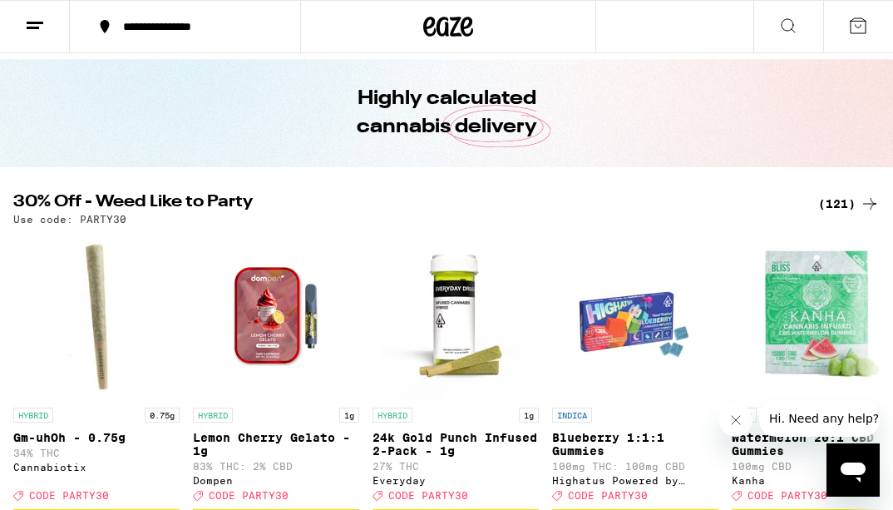
scroll to position [50, 0]
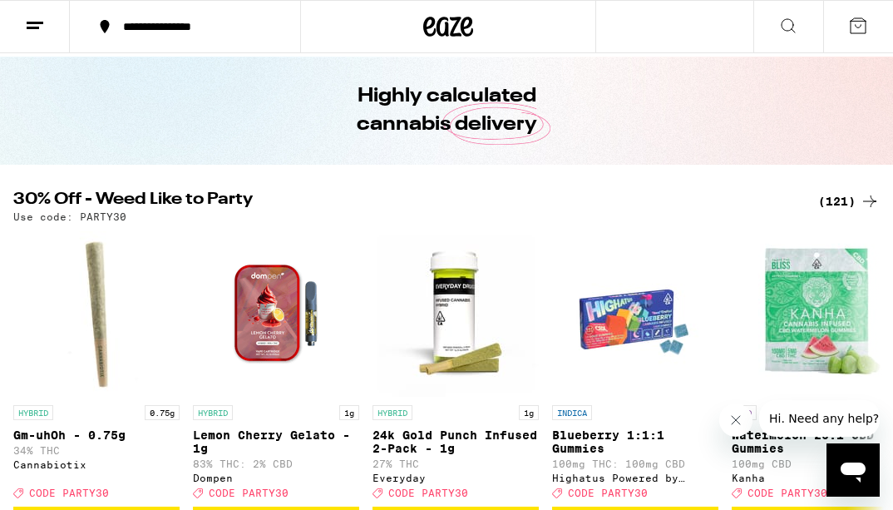
click at [821, 197] on div "(121)" at bounding box center [849, 201] width 62 height 20
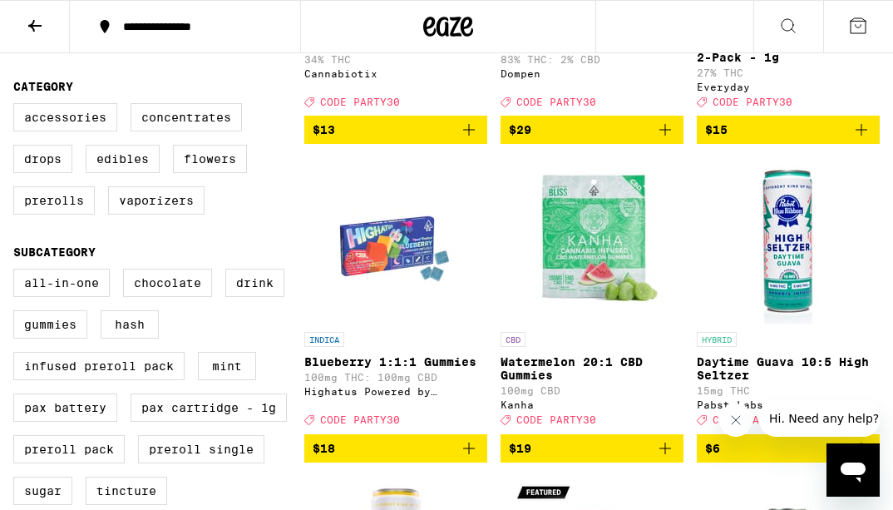
scroll to position [402, 0]
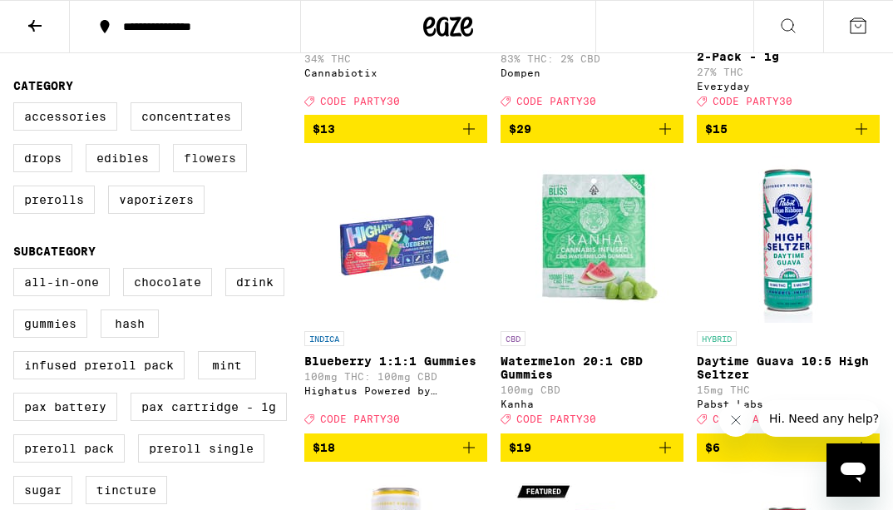
click at [199, 172] on label "Flowers" at bounding box center [210, 158] width 74 height 28
click at [17, 106] on input "Flowers" at bounding box center [17, 105] width 1 height 1
checkbox input "true"
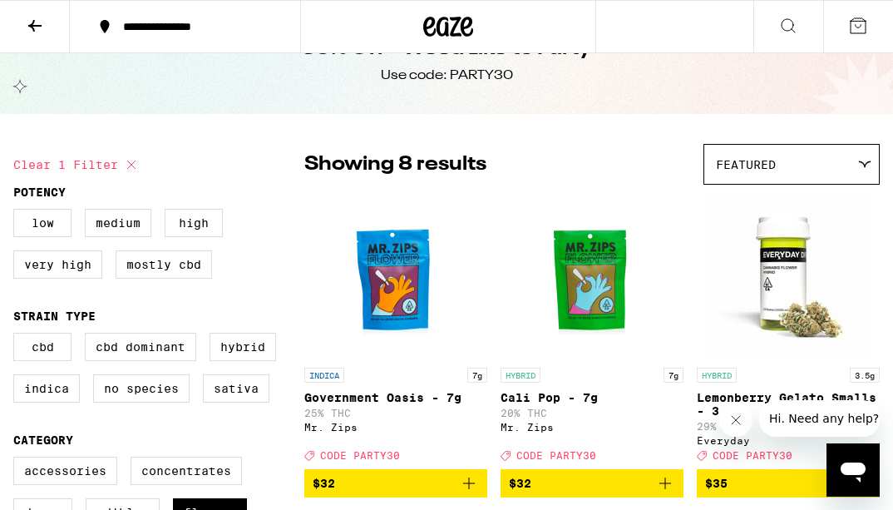
scroll to position [41, 0]
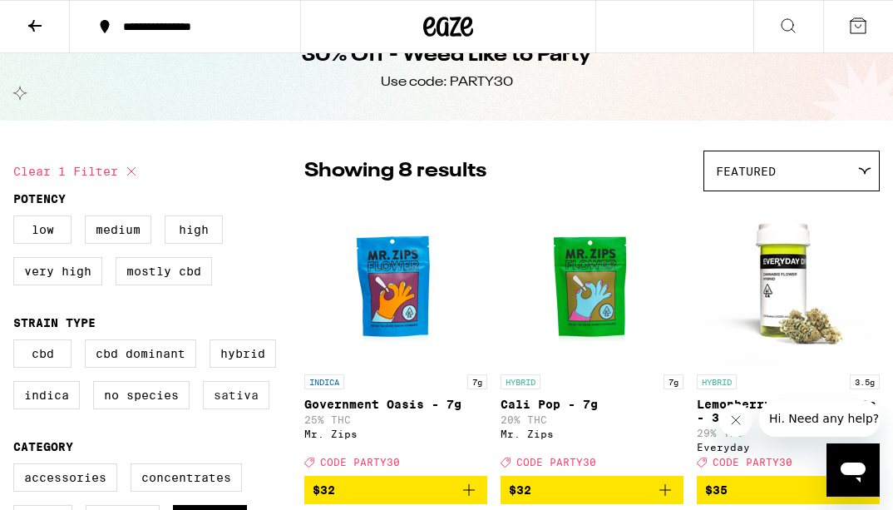
click at [240, 405] on label "Sativa" at bounding box center [236, 395] width 67 height 28
click at [17, 343] on input "Sativa" at bounding box center [17, 342] width 1 height 1
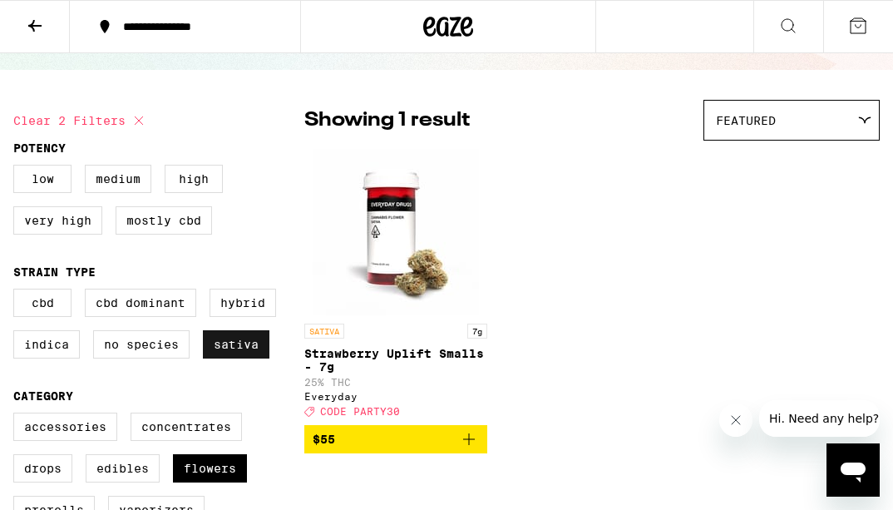
scroll to position [95, 0]
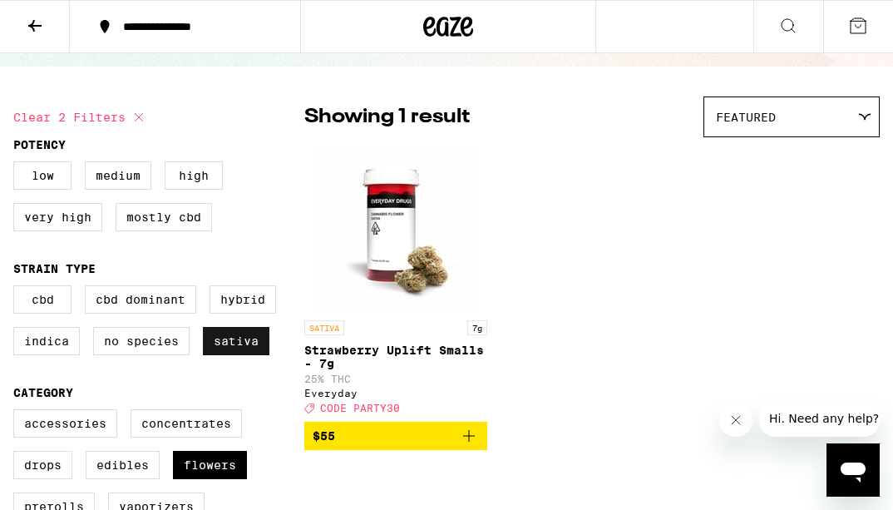
click at [230, 355] on label "Sativa" at bounding box center [236, 341] width 67 height 28
click at [17, 289] on input "Sativa" at bounding box center [17, 288] width 1 height 1
checkbox input "false"
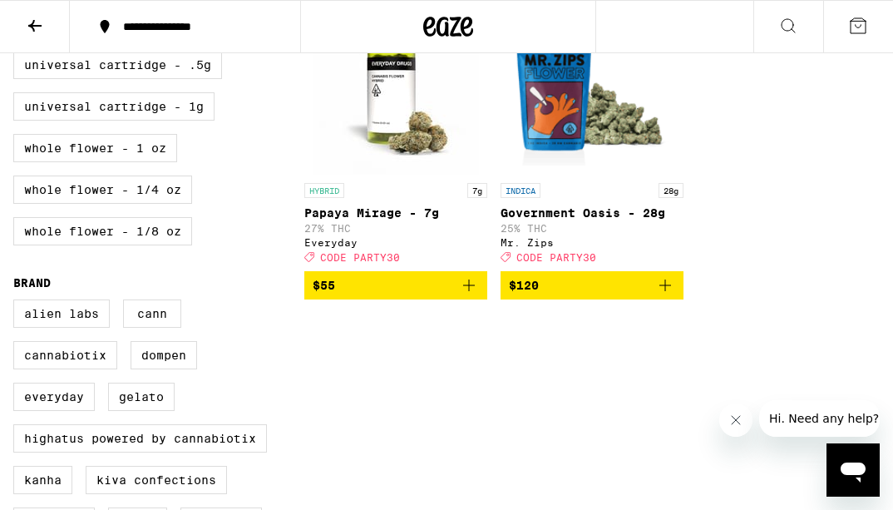
scroll to position [865, 0]
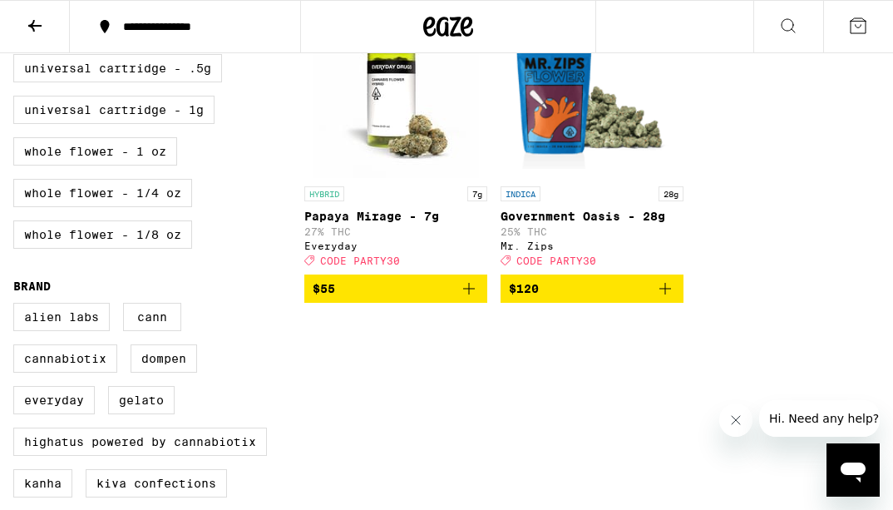
click at [656, 299] on icon "Add to bag" at bounding box center [665, 289] width 20 height 20
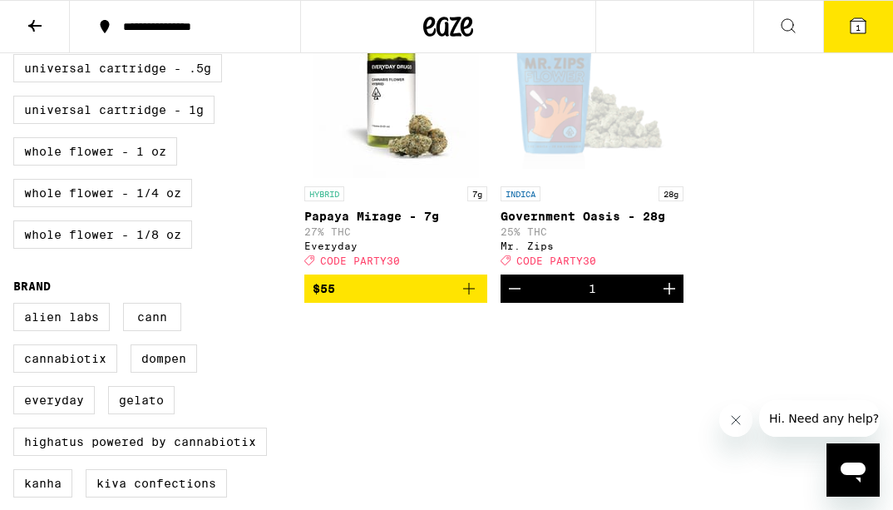
click at [866, 47] on button "1" at bounding box center [858, 27] width 70 height 52
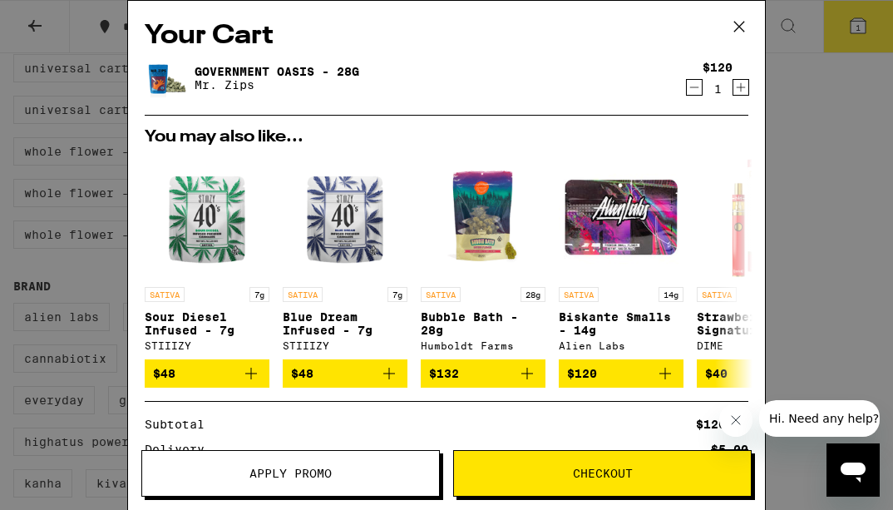
click at [335, 478] on span "Apply Promo" at bounding box center [290, 473] width 297 height 12
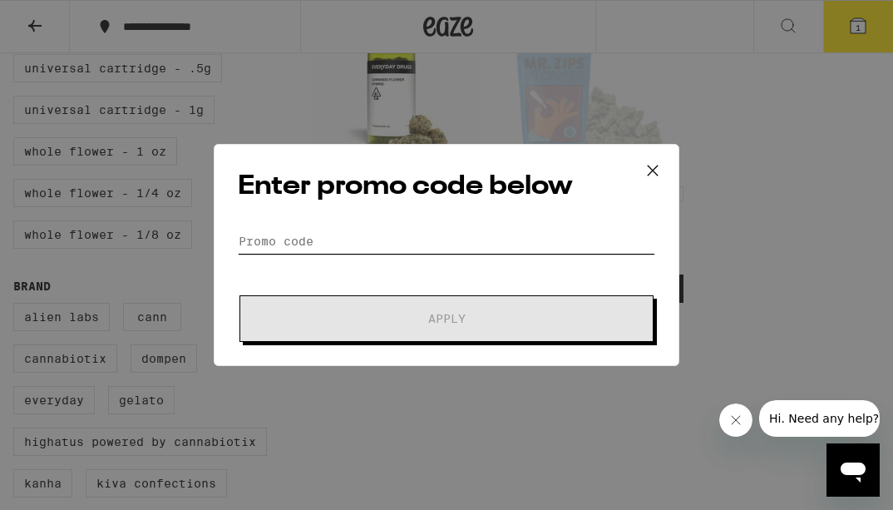
click at [334, 237] on input "Promo Code" at bounding box center [447, 241] width 418 height 25
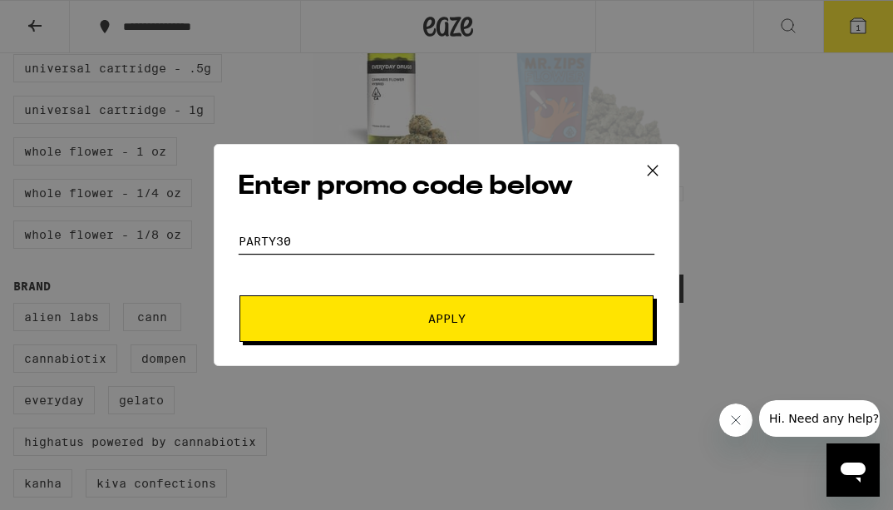
type input "PARTY30"
click at [381, 321] on span "Apply" at bounding box center [446, 319] width 299 height 12
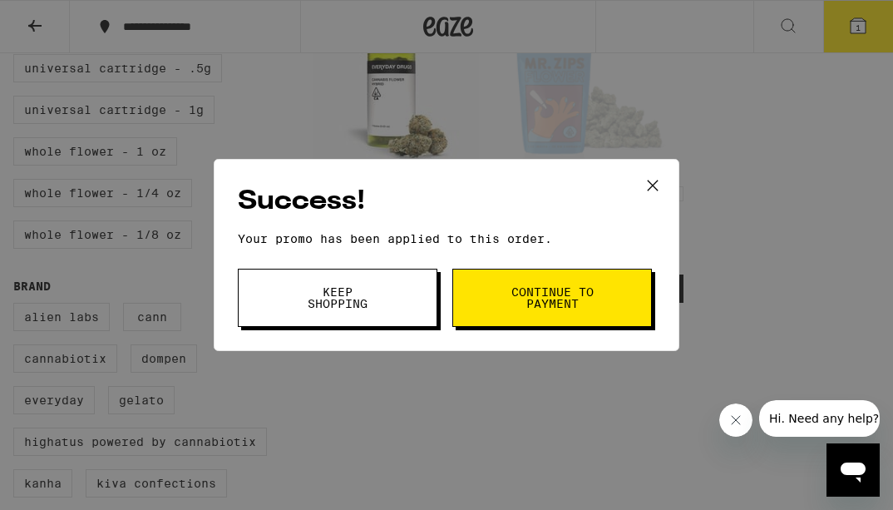
click at [481, 313] on button "Continue to payment" at bounding box center [552, 298] width 200 height 58
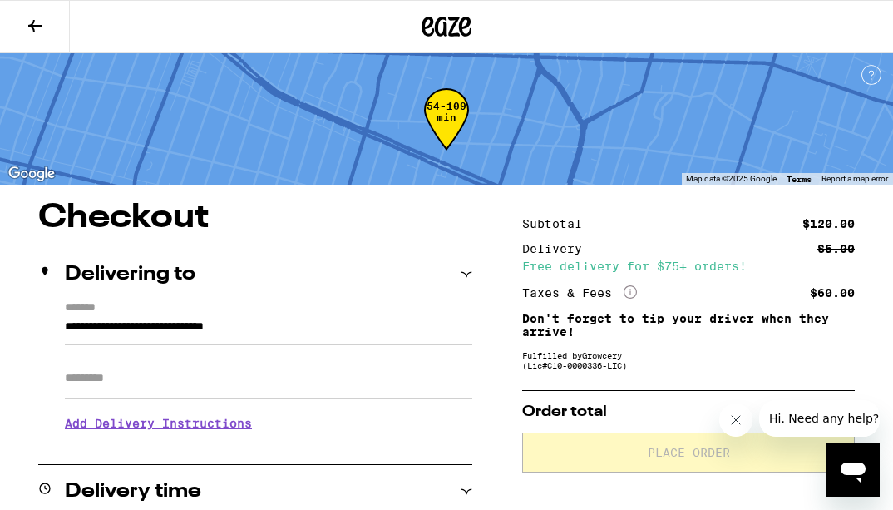
click at [352, 381] on input "Apt/Suite" at bounding box center [269, 378] width 408 height 40
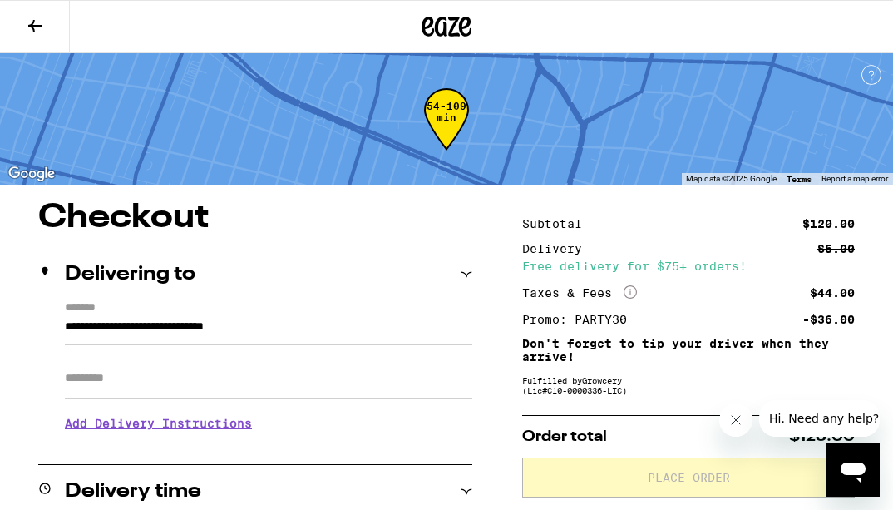
type input "***"
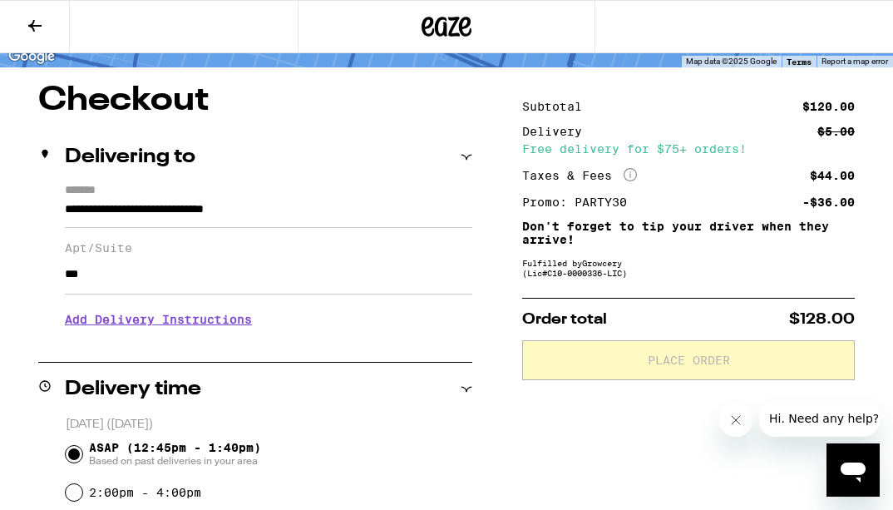
scroll to position [125, 0]
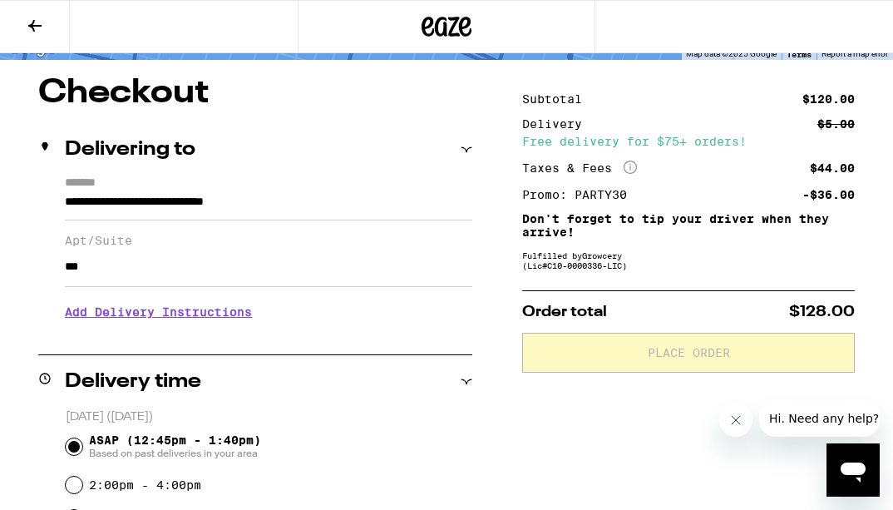
click at [576, 423] on div "Subtotal $120.00 Delivery $5.00 Free delivery for $75+ orders! Taxes & Fees Mor…" at bounding box center [688, 511] width 333 height 869
click at [57, 28] on button at bounding box center [35, 27] width 70 height 52
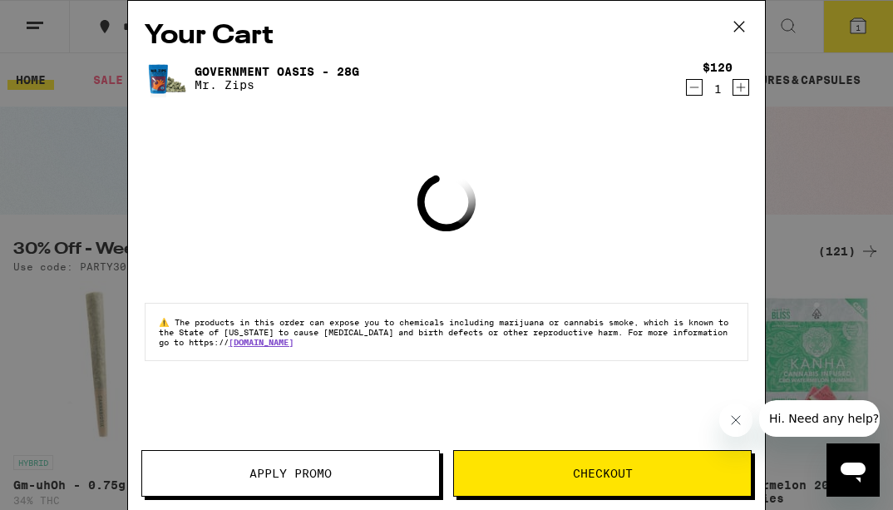
click at [694, 83] on icon "Decrement" at bounding box center [694, 87] width 15 height 20
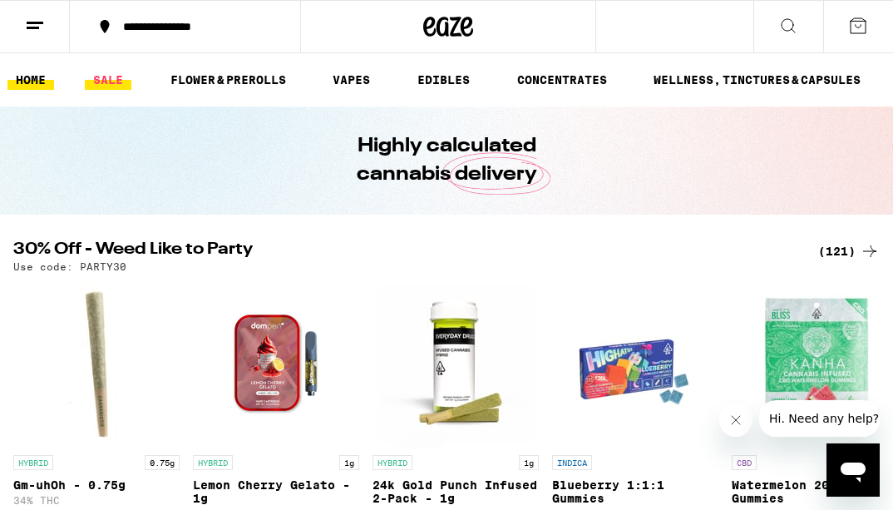
click at [106, 84] on link "SALE" at bounding box center [108, 80] width 47 height 20
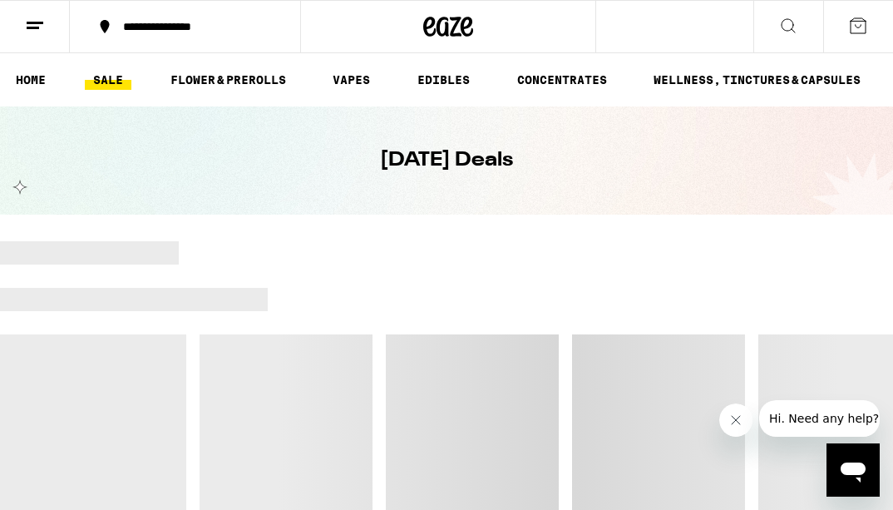
click at [122, 78] on link "SALE" at bounding box center [108, 80] width 47 height 20
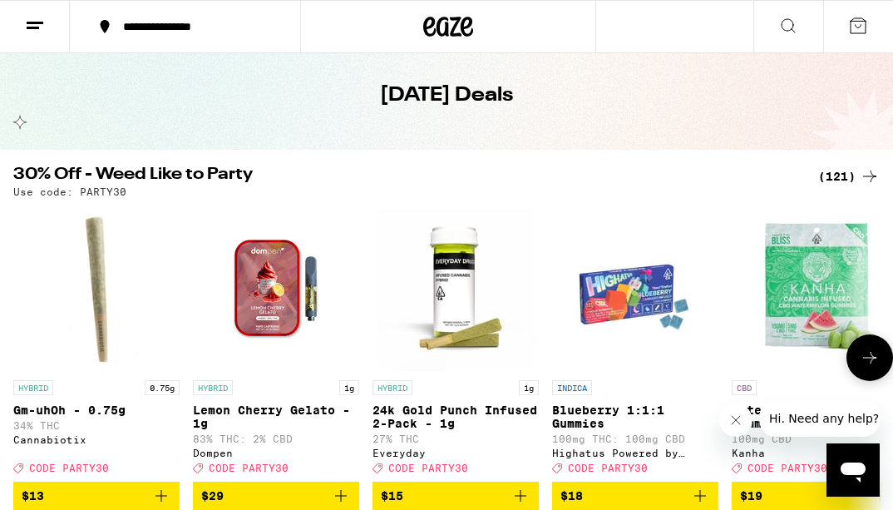
scroll to position [63, 0]
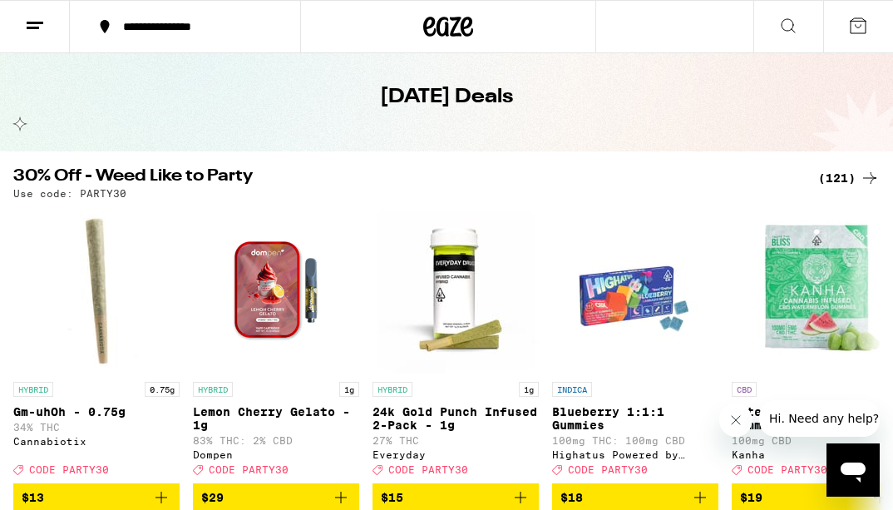
click at [838, 182] on div "(121)" at bounding box center [849, 178] width 62 height 20
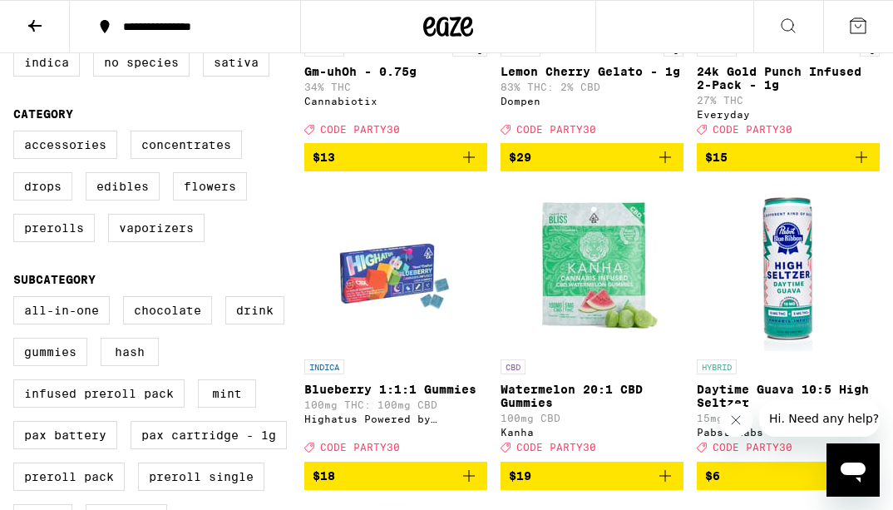
scroll to position [398, 0]
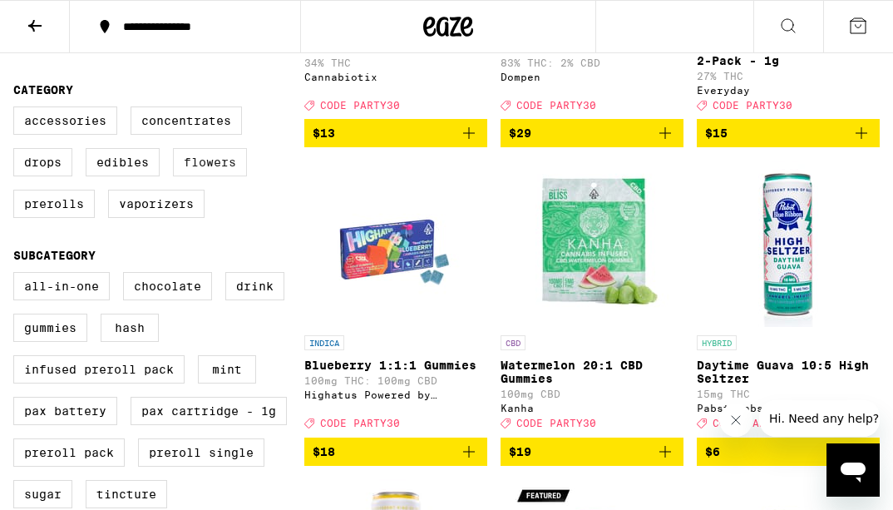
click at [197, 176] on label "Flowers" at bounding box center [210, 162] width 74 height 28
click at [17, 110] on input "Flowers" at bounding box center [17, 109] width 1 height 1
checkbox input "true"
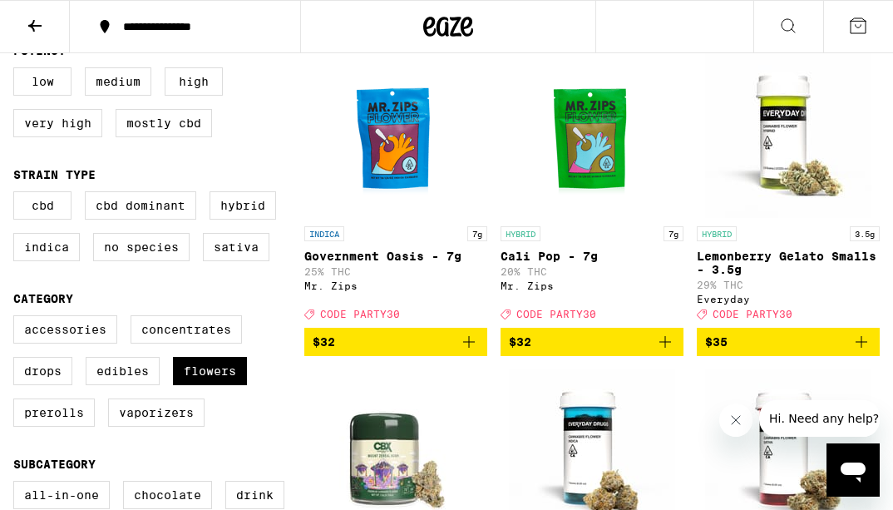
scroll to position [184, 0]
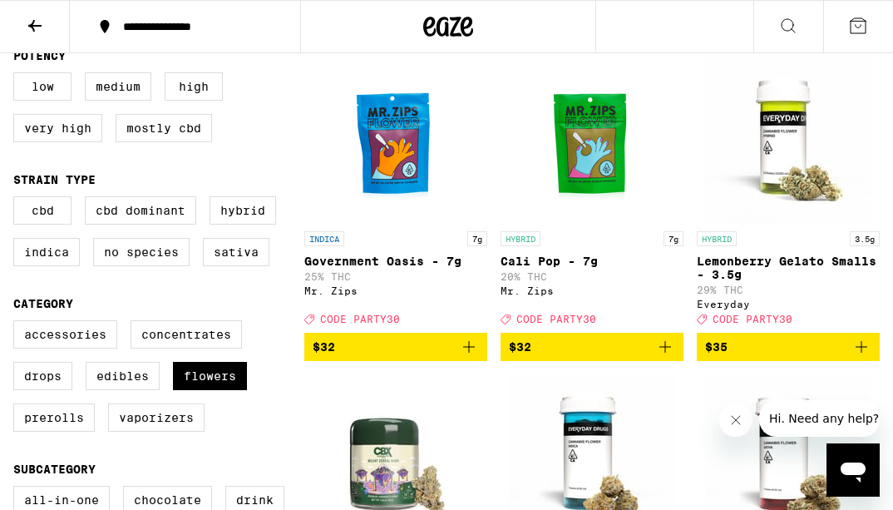
click at [444, 357] on span "$32" at bounding box center [396, 347] width 166 height 20
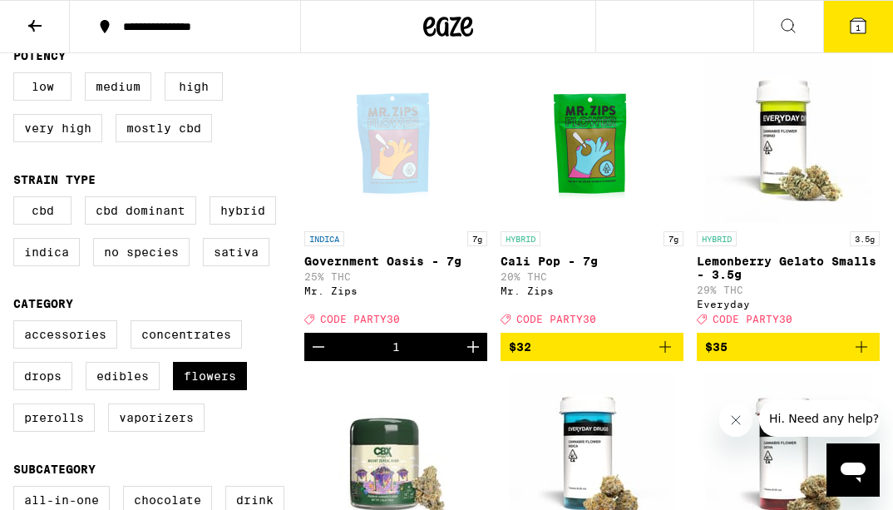
scroll to position [237, 0]
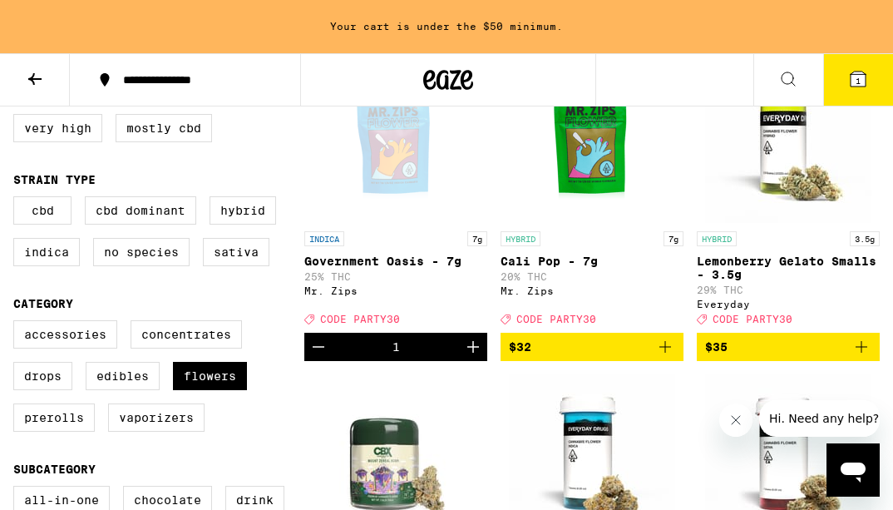
click at [472, 357] on icon "Increment" at bounding box center [473, 347] width 20 height 20
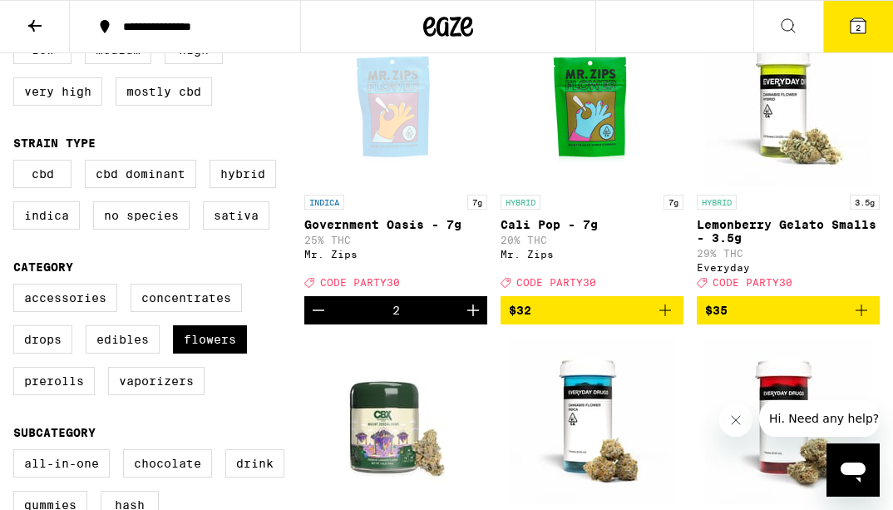
scroll to position [219, 0]
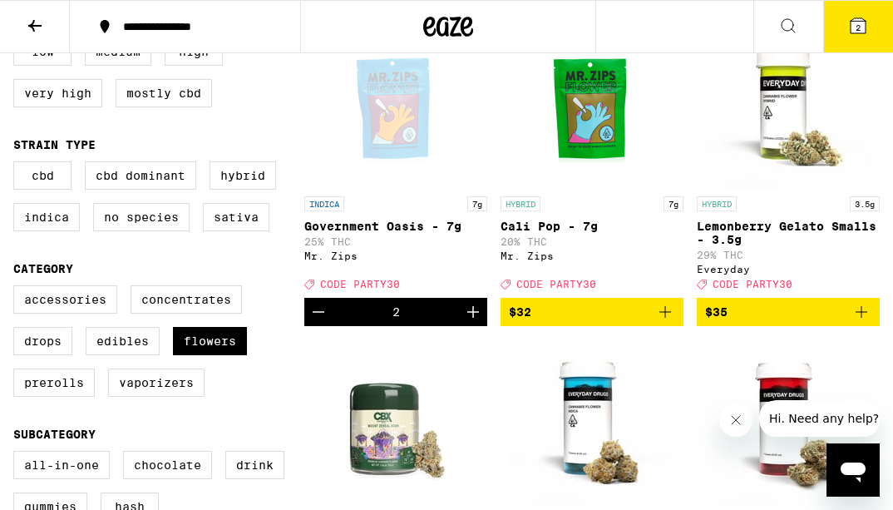
click at [478, 321] on icon "Increment" at bounding box center [473, 312] width 20 height 20
click at [872, 22] on button "3" at bounding box center [858, 27] width 70 height 52
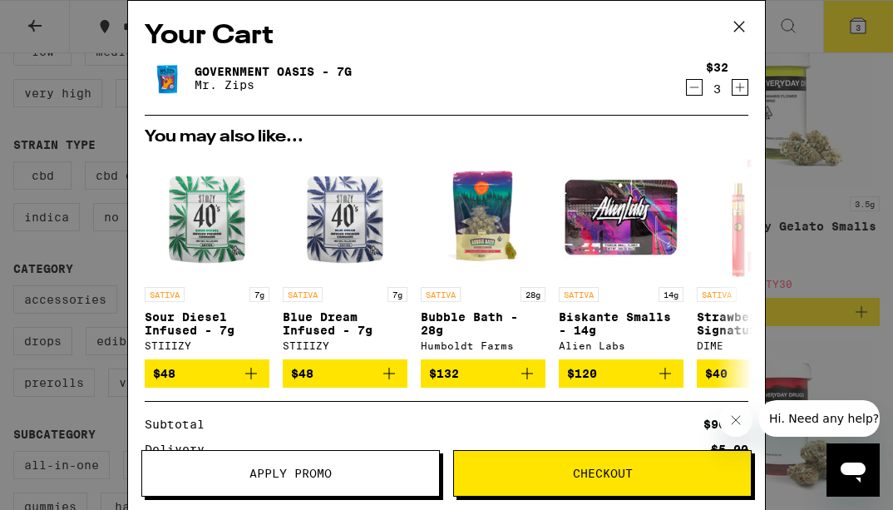
click at [368, 472] on span "Apply Promo" at bounding box center [290, 473] width 297 height 12
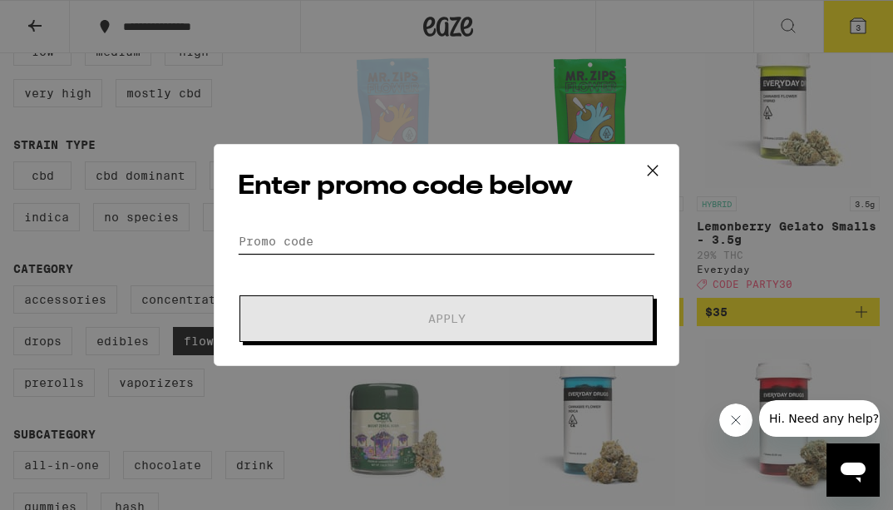
click at [425, 235] on input "Promo Code" at bounding box center [447, 241] width 418 height 25
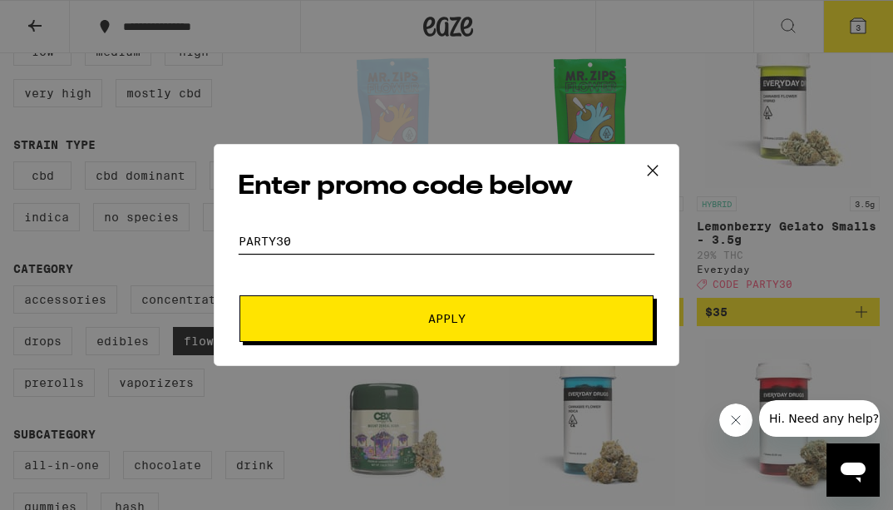
type input "PARTY30"
click at [439, 314] on span "Apply" at bounding box center [446, 319] width 37 height 12
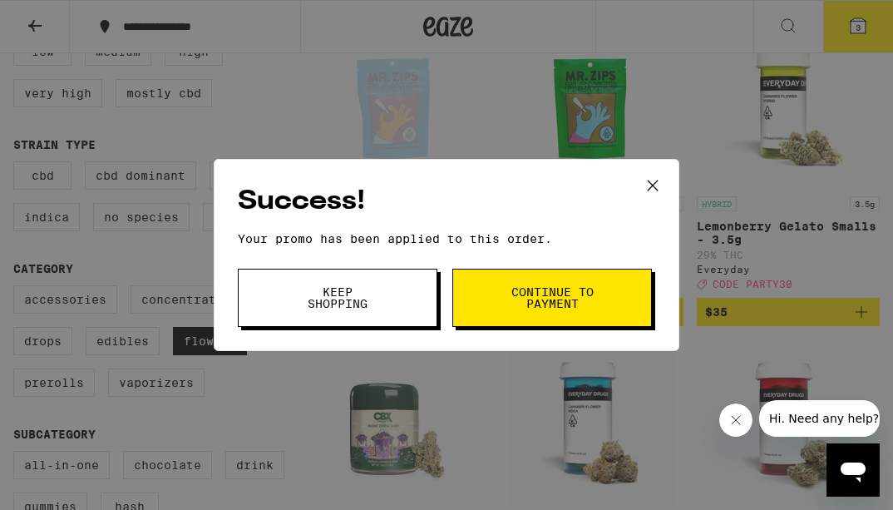
click at [536, 287] on span "Continue to payment" at bounding box center [552, 297] width 85 height 23
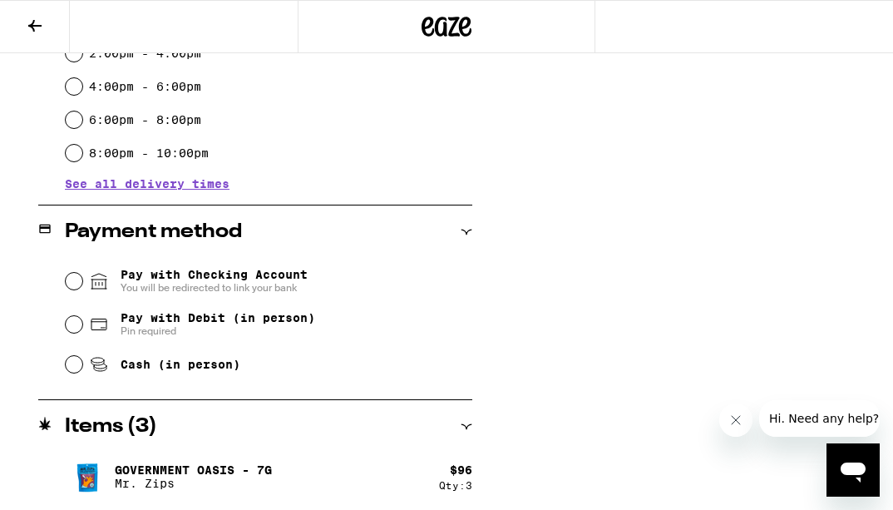
scroll to position [561, 0]
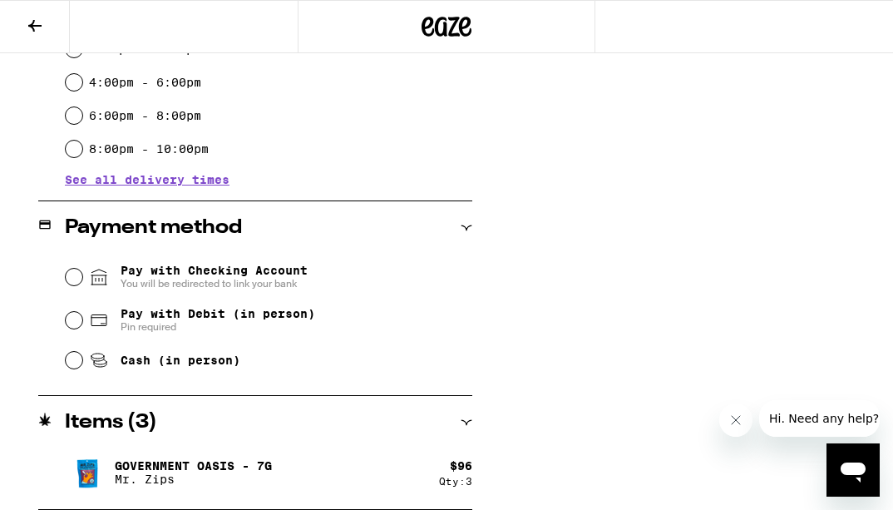
click at [468, 431] on div "Items ( 3 )" at bounding box center [255, 423] width 434 height 20
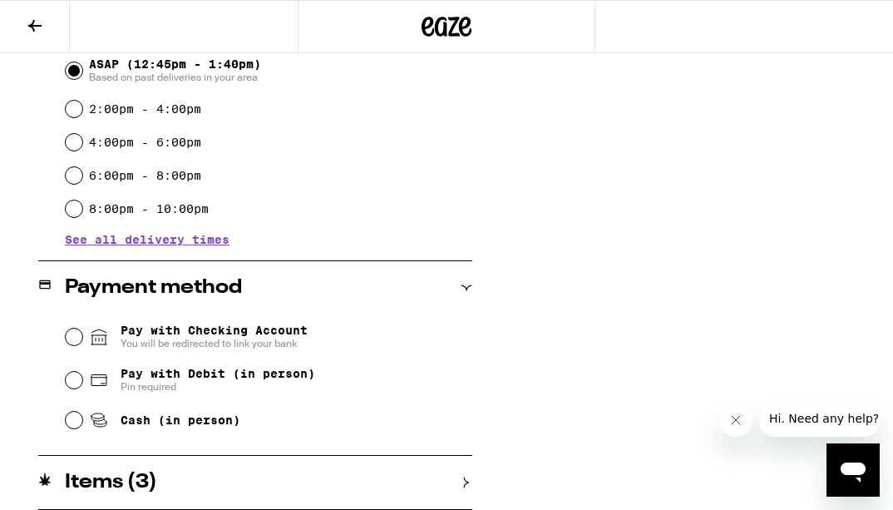
scroll to position [501, 0]
click at [456, 477] on div "Items ( 3 )" at bounding box center [255, 482] width 434 height 20
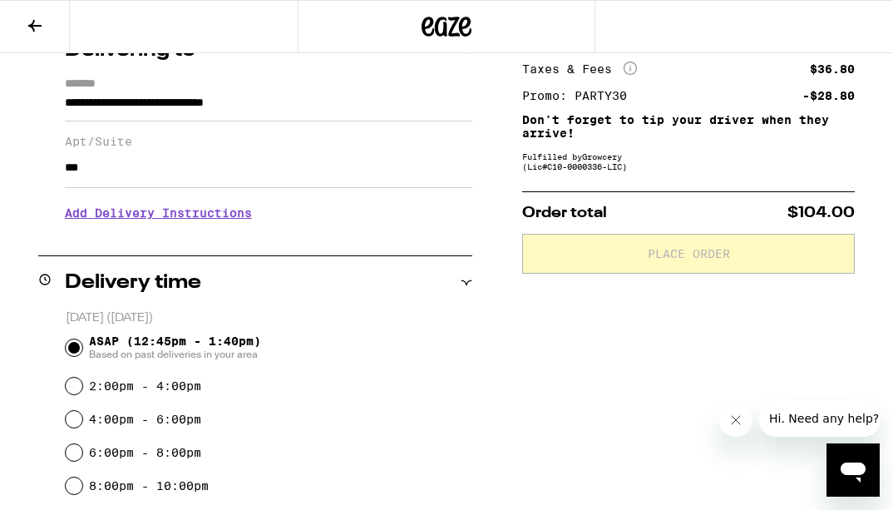
scroll to position [561, 0]
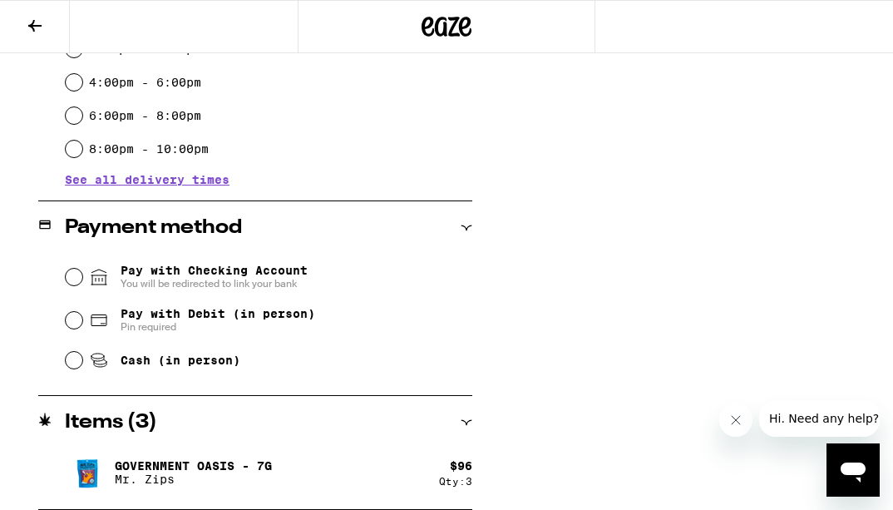
click at [177, 334] on span "Pin required" at bounding box center [218, 326] width 195 height 13
click at [82, 329] on input "Pay with Debit (in person) Pin required" at bounding box center [74, 320] width 17 height 17
radio input "true"
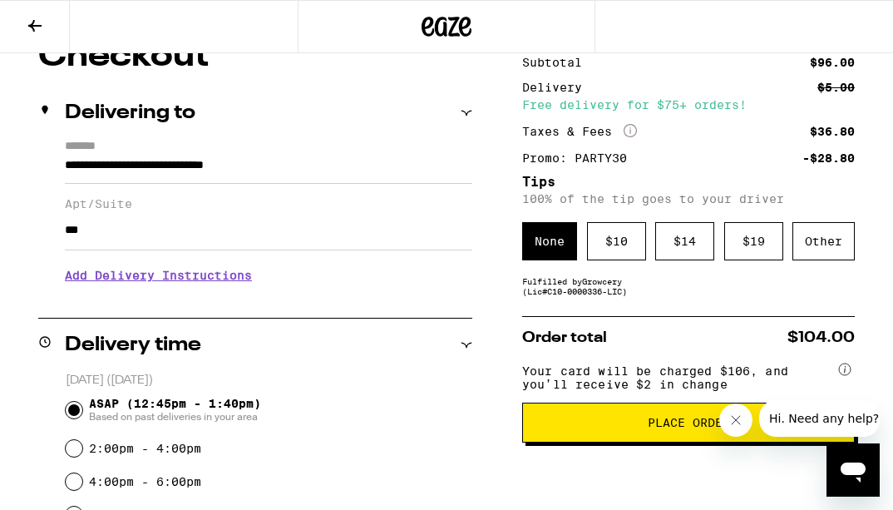
scroll to position [173, 0]
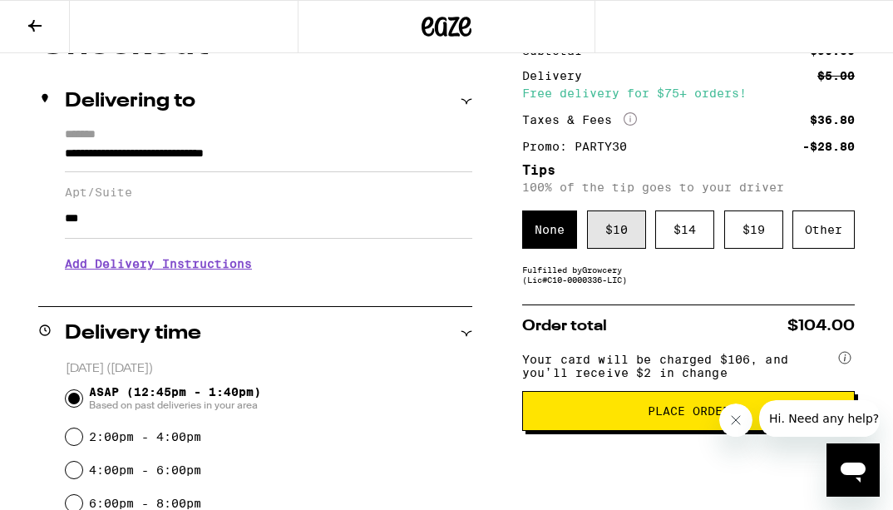
click at [616, 233] on div "$ 10" at bounding box center [616, 229] width 59 height 38
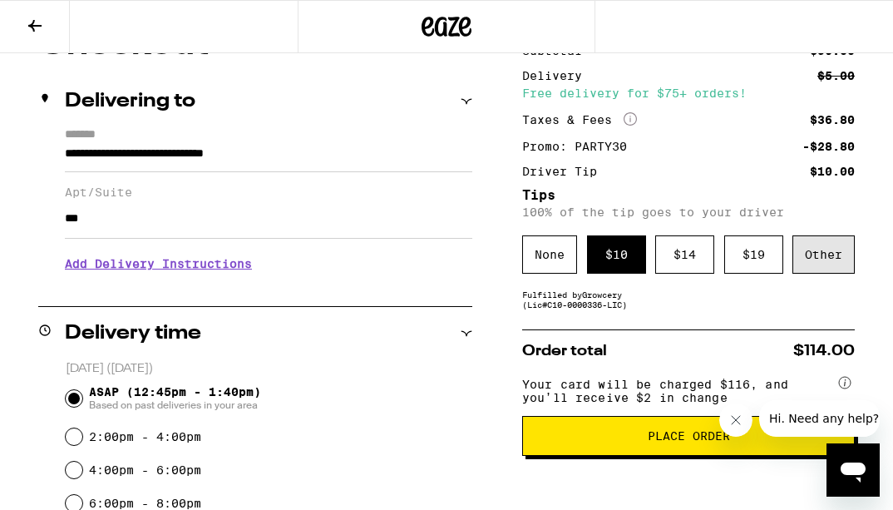
click at [824, 251] on div "Other" at bounding box center [824, 254] width 62 height 38
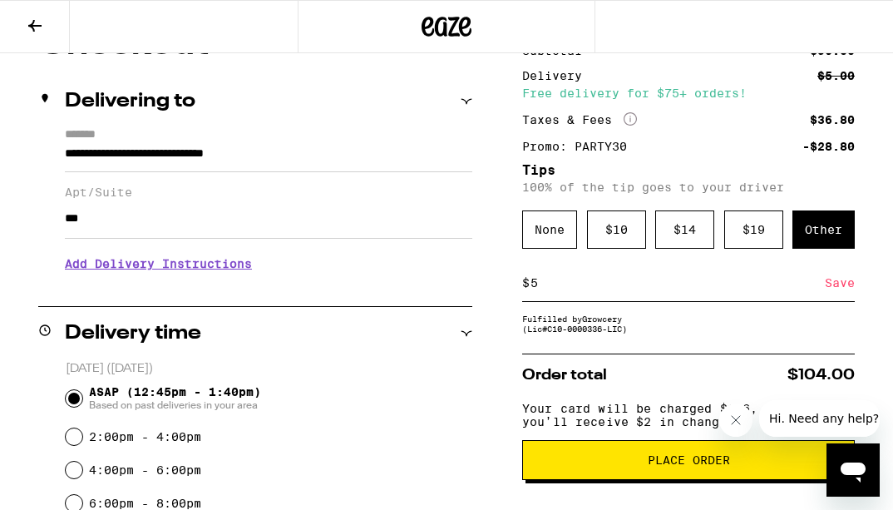
type input "5"
click at [843, 290] on div "Save" at bounding box center [840, 282] width 30 height 37
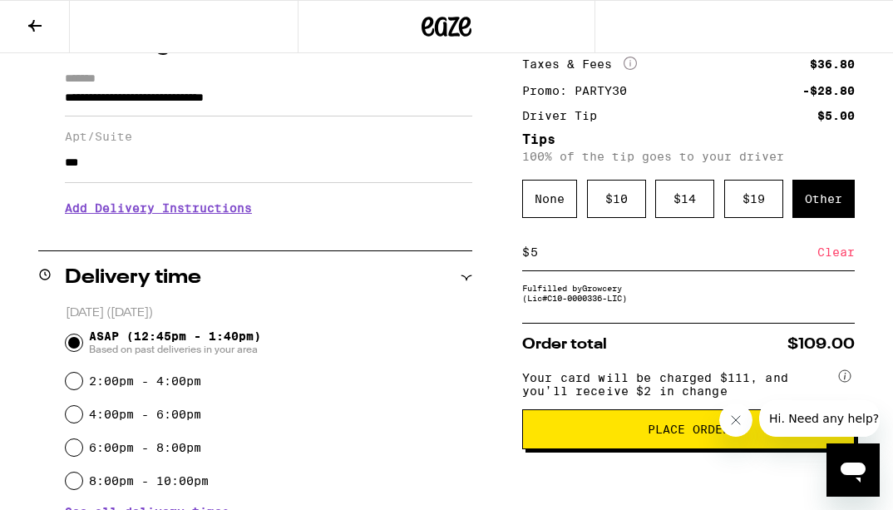
scroll to position [235, 0]
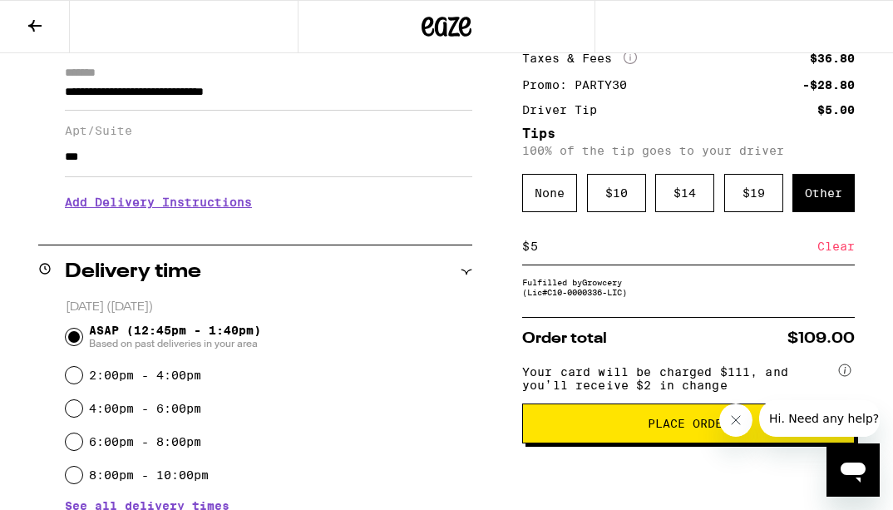
click at [644, 420] on button "Place Order" at bounding box center [688, 423] width 333 height 40
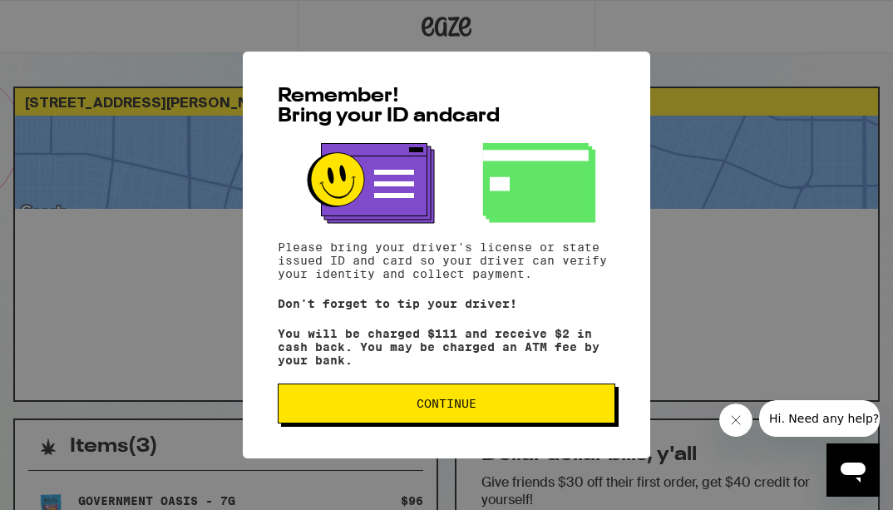
click at [416, 417] on button "Continue" at bounding box center [447, 403] width 338 height 40
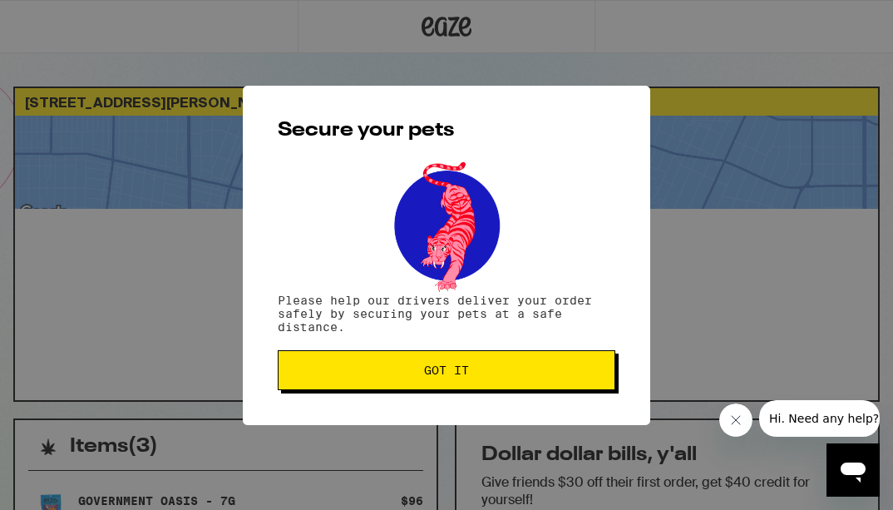
click at [396, 373] on span "Got it" at bounding box center [446, 370] width 309 height 12
